Goal: Information Seeking & Learning: Learn about a topic

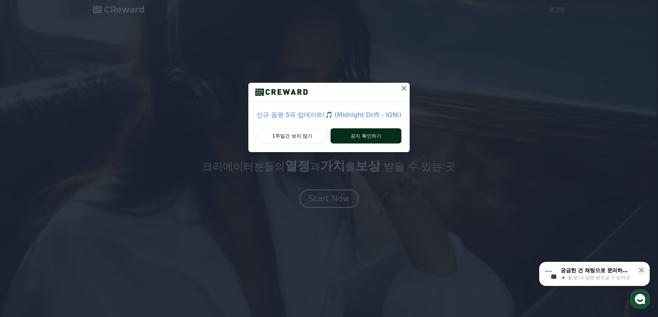
click at [367, 134] on button "공지 확인하기" at bounding box center [365, 135] width 71 height 15
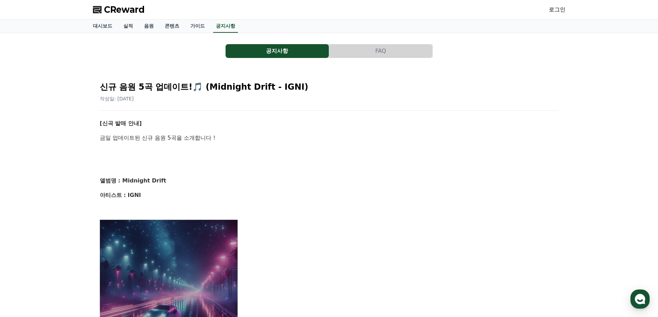
click at [106, 6] on span "CReward" at bounding box center [124, 9] width 41 height 11
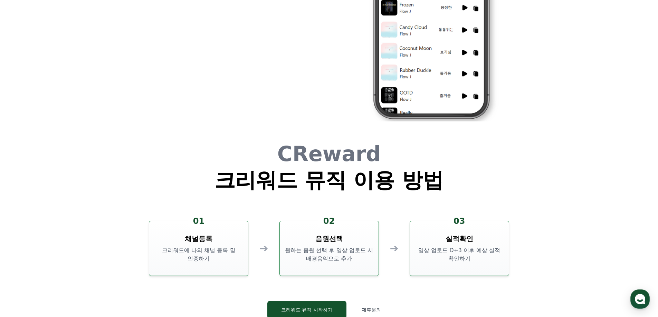
scroll to position [1870, 0]
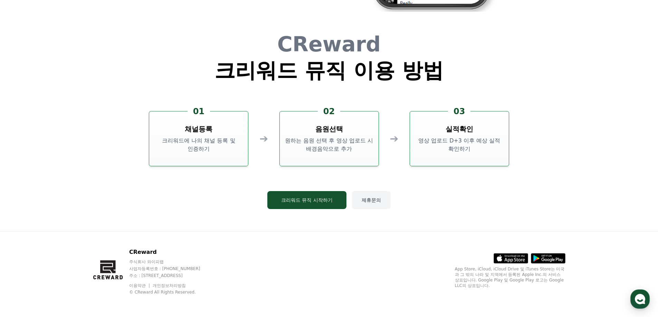
click at [376, 205] on button "제휴문의" at bounding box center [371, 200] width 39 height 18
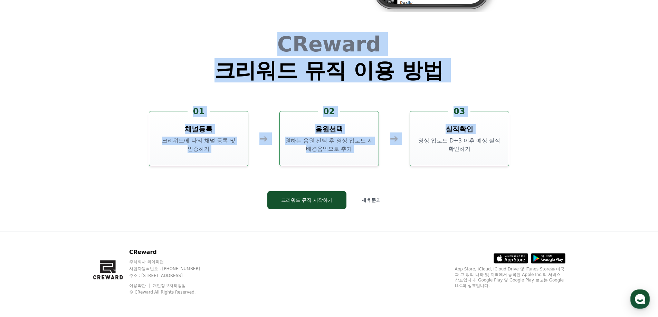
drag, startPoint x: 203, startPoint y: 36, endPoint x: 476, endPoint y: 146, distance: 293.9
click at [440, 139] on div "CReward 크리워드 뮤직 이용 방법 01 채널등록 크리워드에 나의 채널 등록 및 인증하기 ➔ 02 음원선택 원하는 음원 선택 후 영상 업로…" at bounding box center [329, 127] width 414 height 208
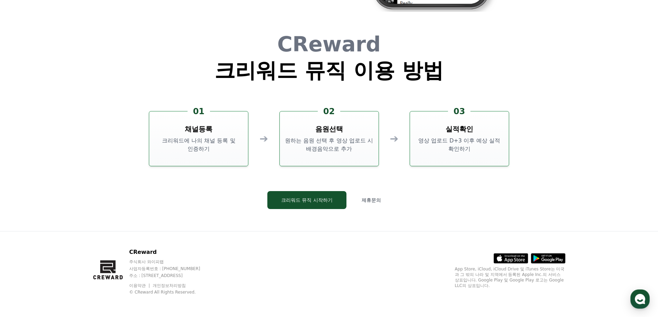
click at [476, 146] on p "영상 업로드 D+3 이후 예상 실적 확인하기" at bounding box center [458, 145] width 93 height 17
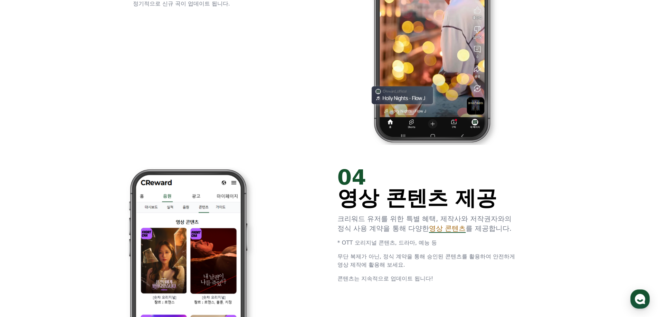
scroll to position [1249, 0]
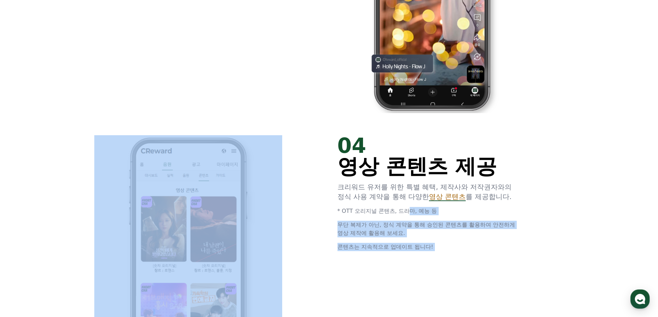
drag, startPoint x: 347, startPoint y: 176, endPoint x: 421, endPoint y: 221, distance: 86.9
click at [410, 215] on div "04 영상 콘텐츠 제공 크리워드 유저를 위한 특별 혜택, 제작사와 저작권자와의 정식 사용 계약을 통해 다양한 영상 콘텐츠 를 제공합니다. * …" at bounding box center [329, 254] width 414 height 260
click at [421, 221] on p "무단 복제가 아닌, 정식 계약을 통해 승인된 콘텐츠를 활용하여 안전하게 영상 제작에 활용해 보세요." at bounding box center [431, 229] width 188 height 17
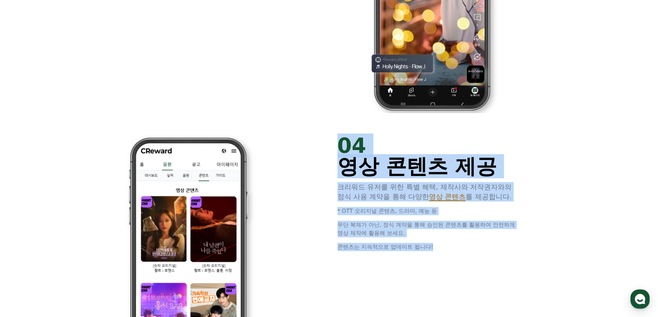
drag, startPoint x: 456, startPoint y: 260, endPoint x: 332, endPoint y: 131, distance: 178.0
click at [332, 131] on div "04 영상 콘텐츠 제공 크리워드 유저를 위한 특별 혜택, 제작사와 저작권자와의 정식 사용 계약을 통해 다양한 영상 콘텐츠 를 제공합니다. * …" at bounding box center [329, 254] width 414 height 260
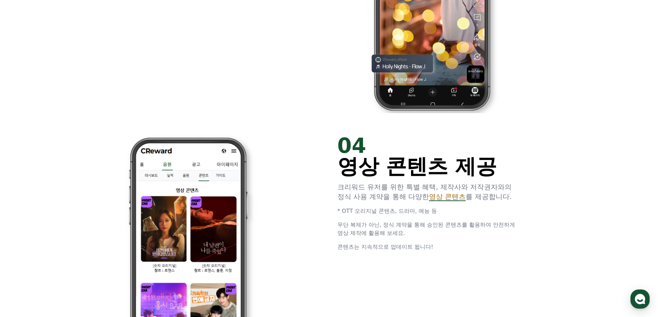
drag, startPoint x: 319, startPoint y: 129, endPoint x: 466, endPoint y: 242, distance: 185.5
click at [464, 240] on div "04 영상 콘텐츠 제공 크리워드 유저를 위한 특별 혜택, 제작사와 저작권자와의 정식 사용 계약을 통해 다양한 영상 콘텐츠 를 제공합니다. * …" at bounding box center [329, 254] width 414 height 260
drag, startPoint x: 466, startPoint y: 243, endPoint x: 446, endPoint y: 251, distance: 21.7
click at [466, 243] on p "콘텐츠는 지속적으로 업데이트 됩니다!" at bounding box center [431, 247] width 188 height 8
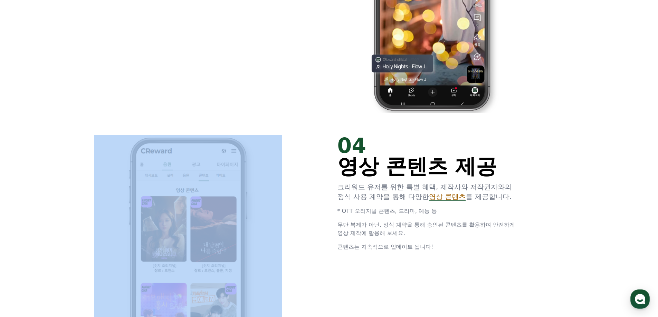
drag, startPoint x: 330, startPoint y: 148, endPoint x: 443, endPoint y: 245, distance: 148.6
click at [443, 245] on div "04 영상 콘텐츠 제공 크리워드 유저를 위한 특별 혜택, 제작사와 저작권자와의 정식 사용 계약을 통해 다양한 영상 콘텐츠 를 제공합니다. * …" at bounding box center [329, 254] width 414 height 260
click at [443, 245] on p "콘텐츠는 지속적으로 업데이트 됩니다!" at bounding box center [431, 247] width 188 height 8
drag, startPoint x: 437, startPoint y: 246, endPoint x: 325, endPoint y: 148, distance: 148.5
click at [325, 148] on div "04 영상 콘텐츠 제공 크리워드 유저를 위한 특별 혜택, 제작사와 저작권자와의 정식 사용 계약을 통해 다양한 영상 콘텐츠 를 제공합니다. * …" at bounding box center [329, 254] width 414 height 260
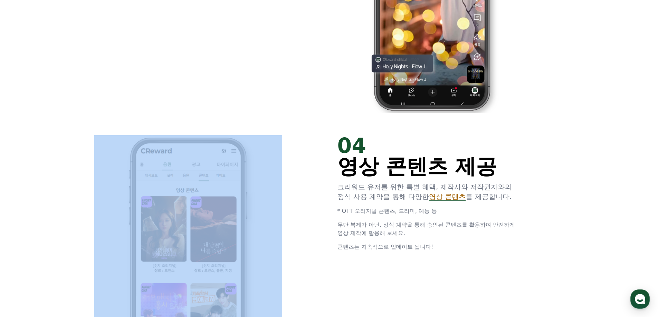
click at [325, 148] on div "04 영상 콘텐츠 제공 크리워드 유저를 위한 특별 혜택, 제작사와 저작권자와의 정식 사용 계약을 통해 다양한 영상 콘텐츠 를 제공합니다. * …" at bounding box center [329, 254] width 414 height 260
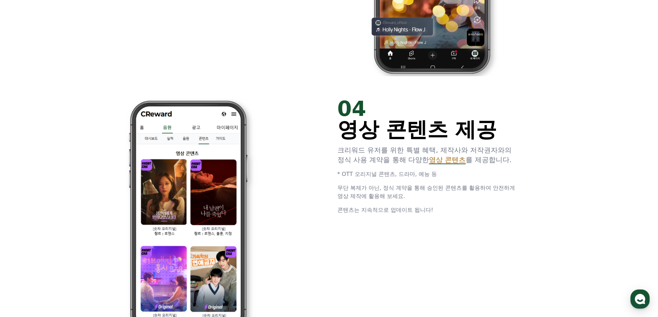
scroll to position [1387, 0]
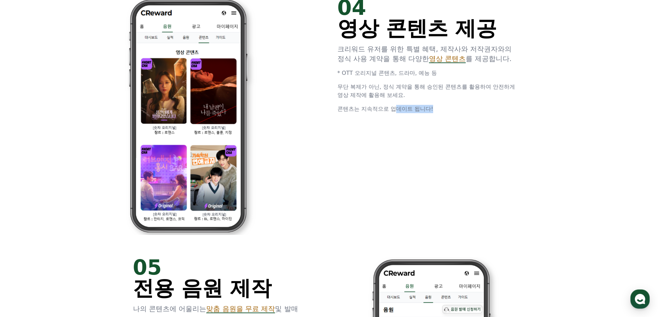
drag, startPoint x: 61, startPoint y: 133, endPoint x: 406, endPoint y: 128, distance: 344.9
click at [406, 128] on div "04 영상 콘텐츠 제공 크리워드 유저를 위한 특별 혜택, 제작사와 저작권자와의 정식 사용 계약을 통해 다양한 영상 콘텐츠 를 제공합니다. * …" at bounding box center [329, 116] width 414 height 260
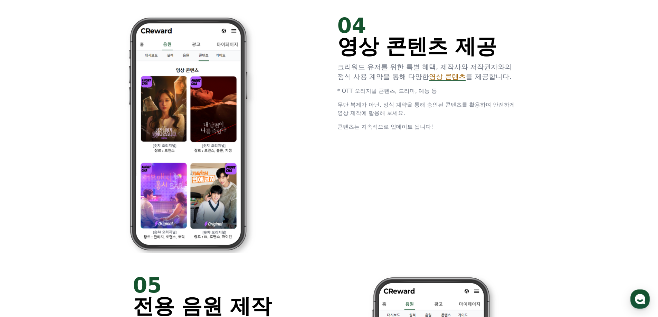
scroll to position [1352, 0]
